Goal: Task Accomplishment & Management: Manage account settings

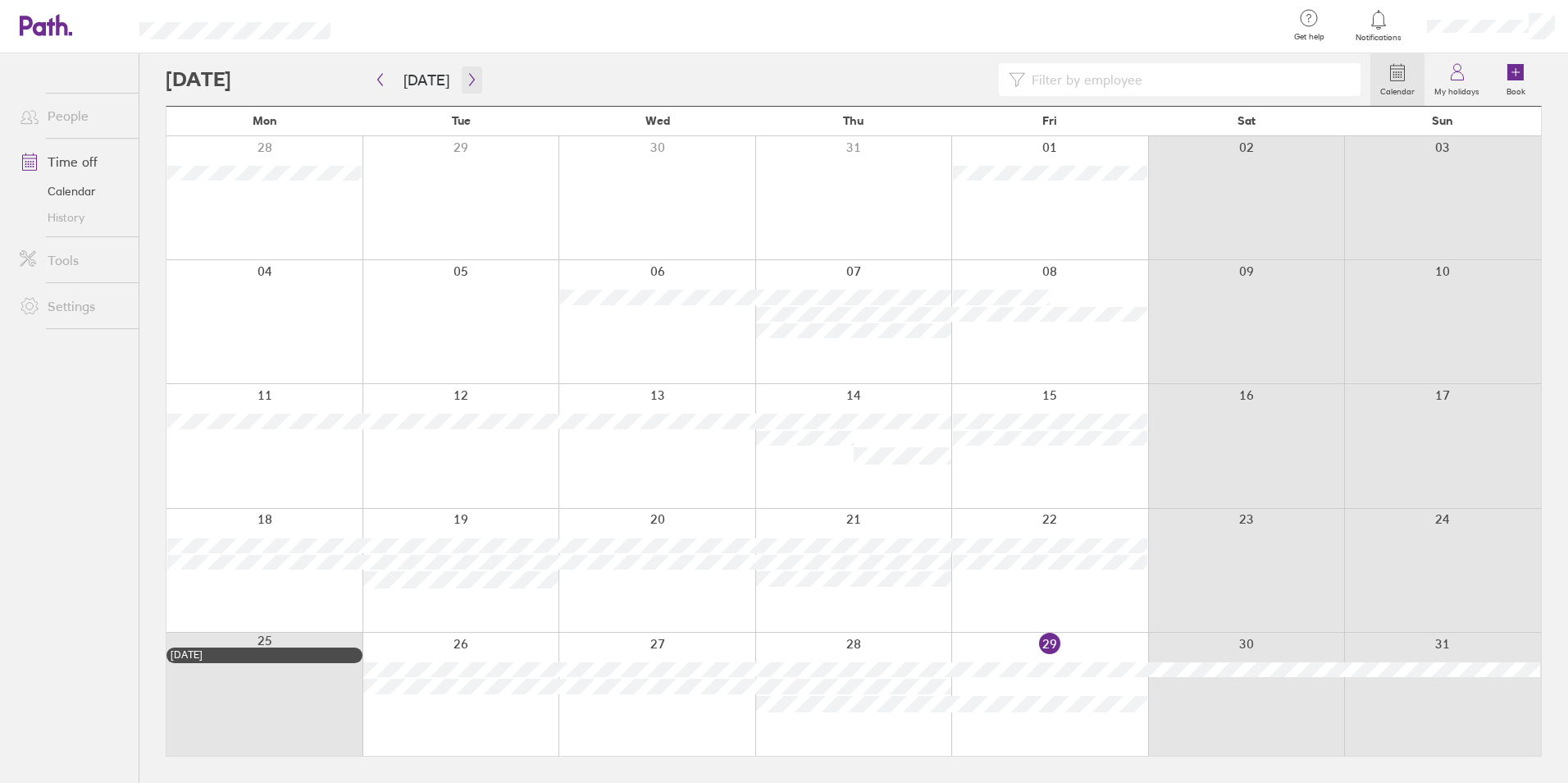
click at [466, 80] on icon "button" at bounding box center [471, 80] width 12 height 13
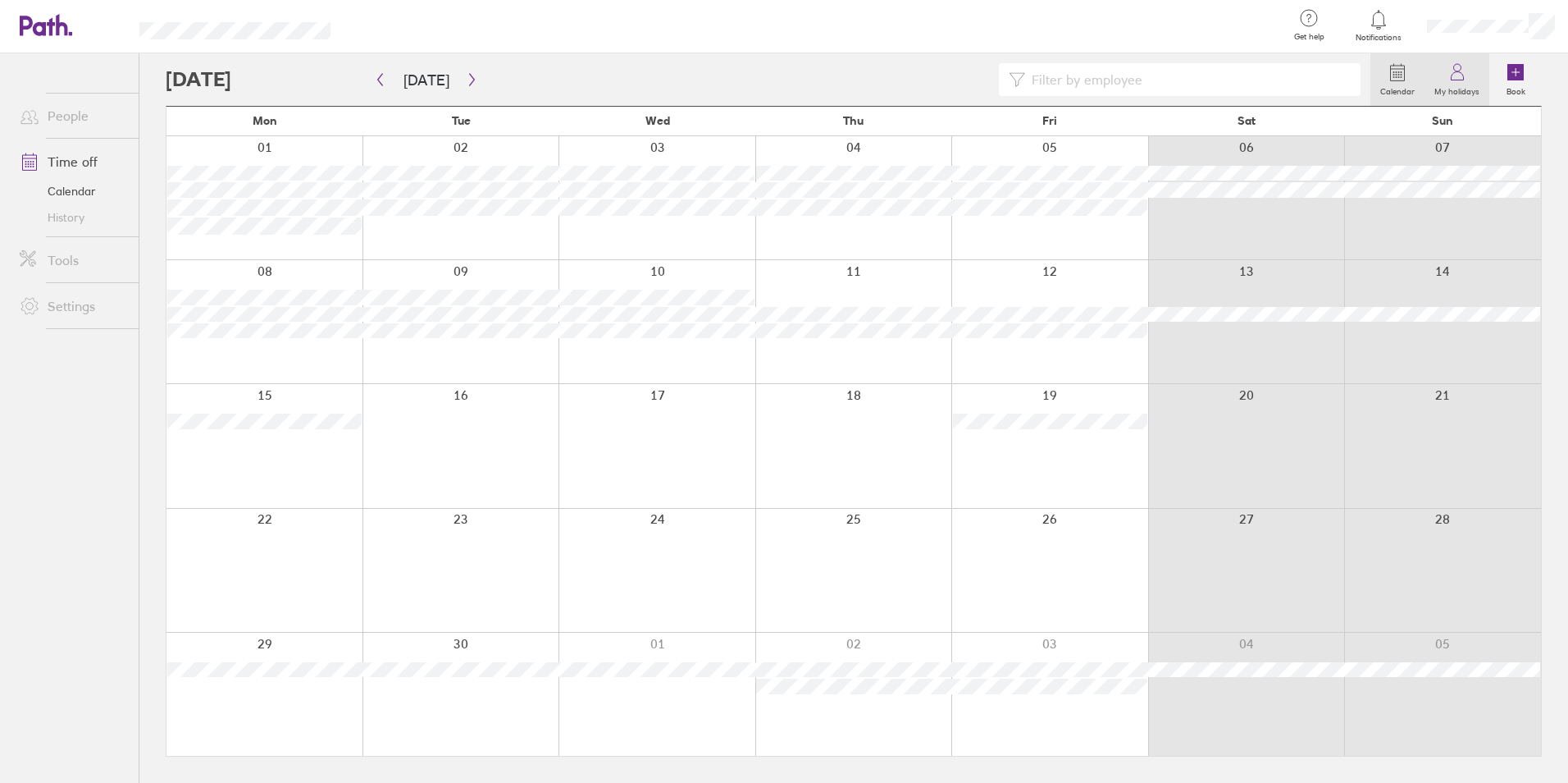
click at [1461, 71] on icon at bounding box center [1457, 72] width 20 height 20
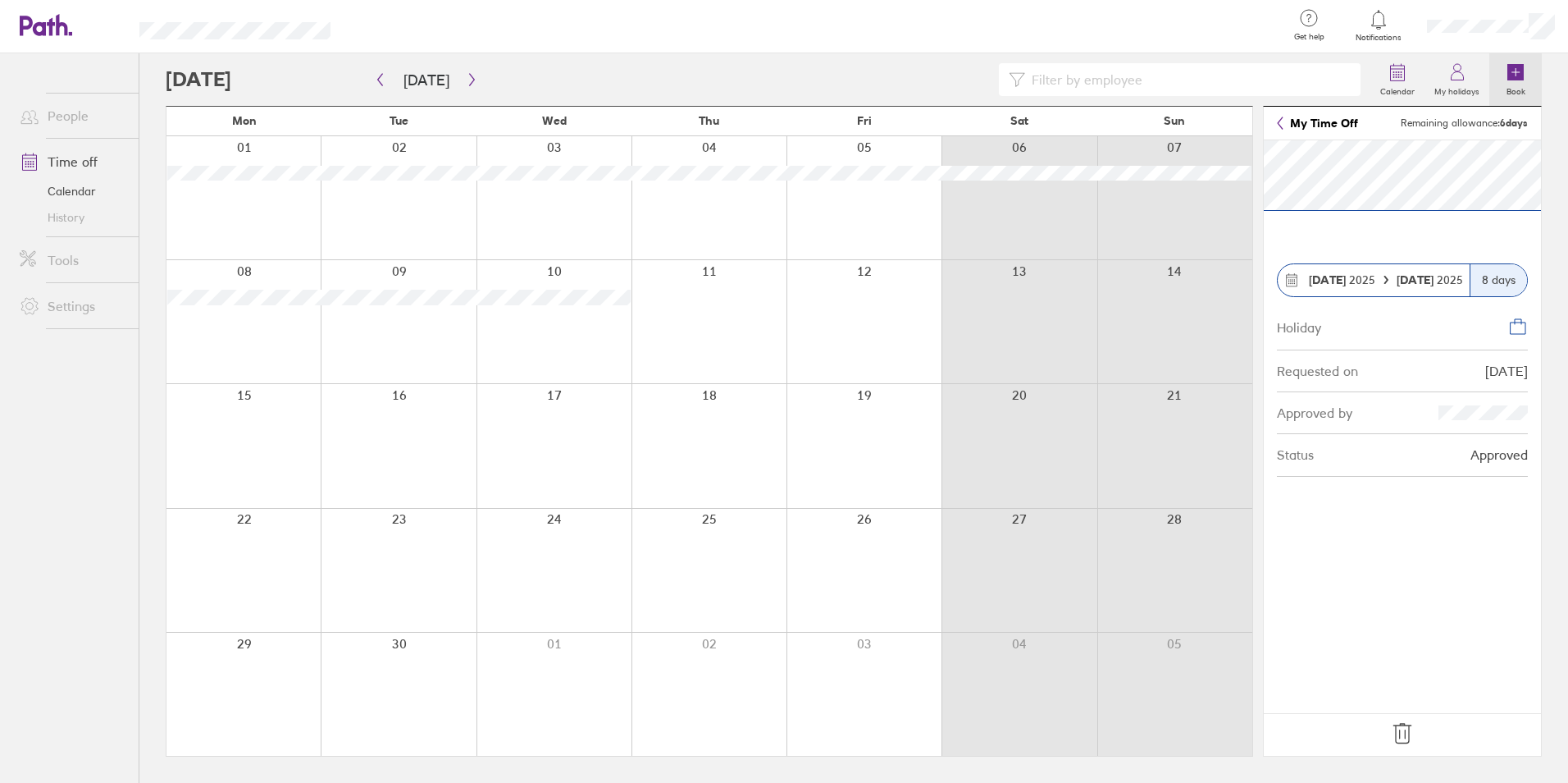
click at [1517, 71] on icon at bounding box center [1516, 72] width 17 height 17
click at [409, 189] on div at bounding box center [398, 198] width 155 height 123
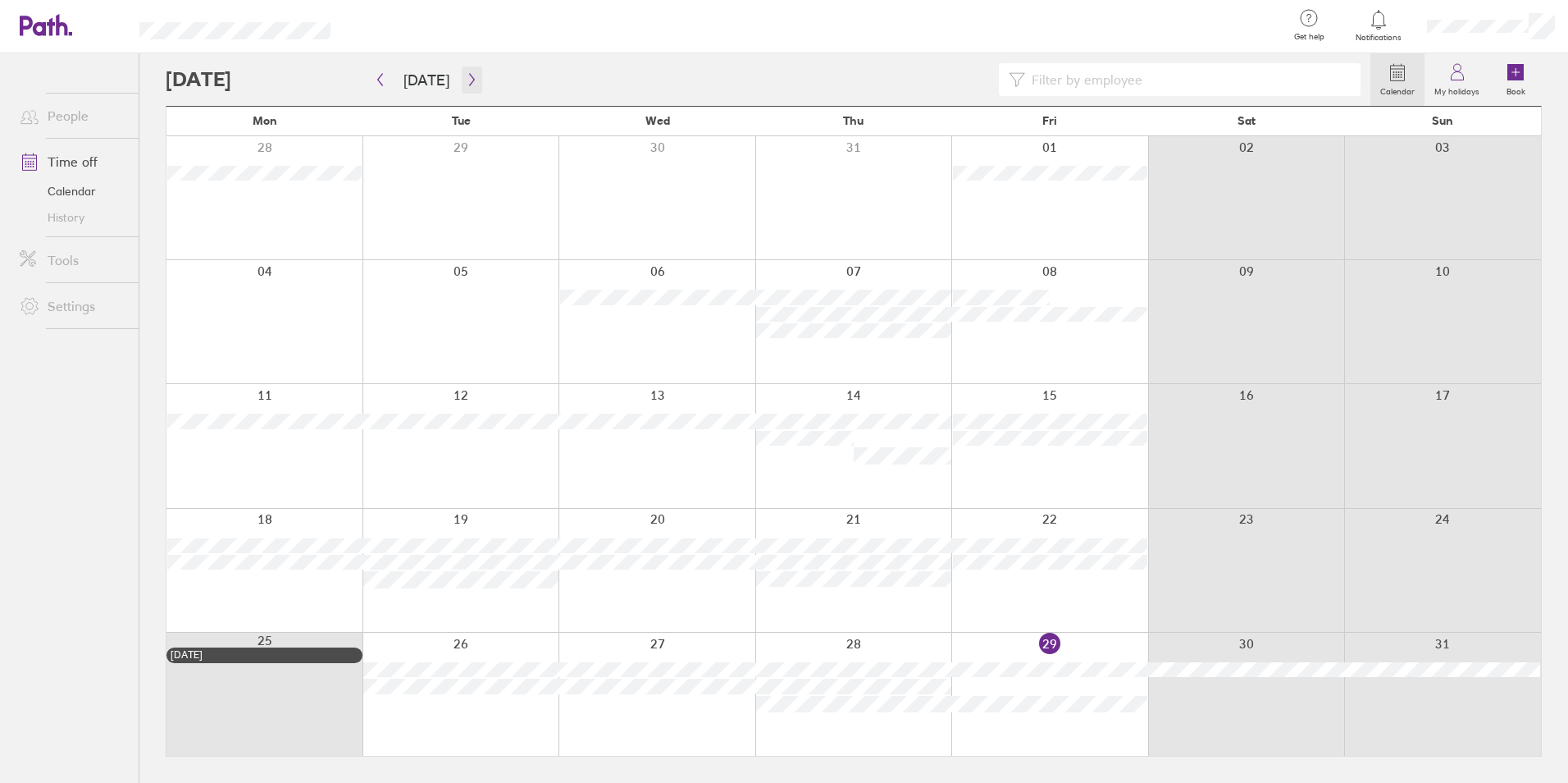
click at [468, 77] on icon "button" at bounding box center [471, 80] width 12 height 13
